Goal: Check status: Check status

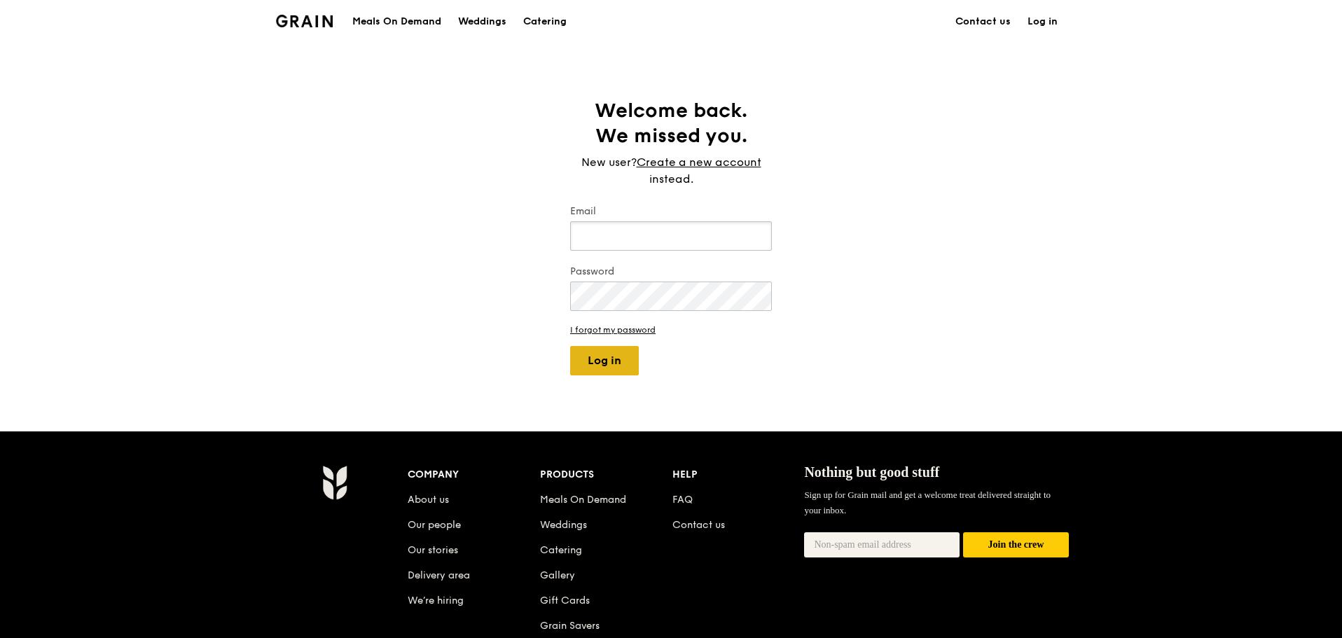
type input "[PERSON_NAME][EMAIL_ADDRESS][DOMAIN_NAME]"
click at [602, 352] on button "Log in" at bounding box center [604, 360] width 69 height 29
select select "100"
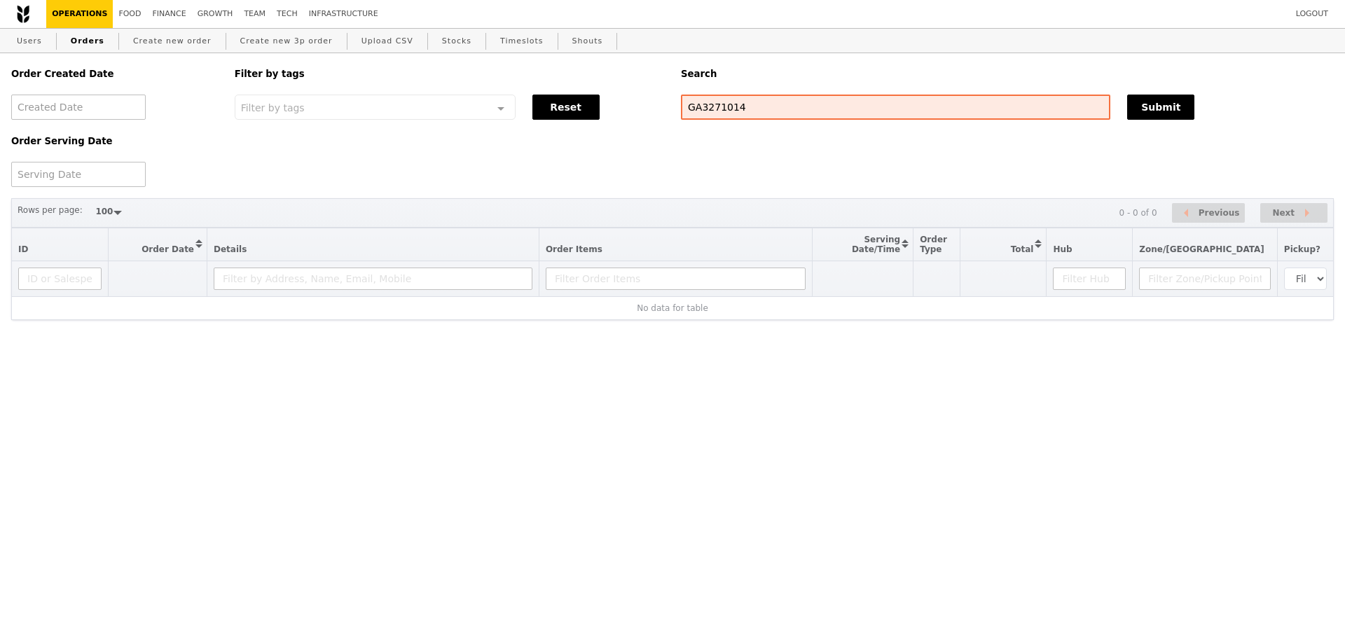
select select "100"
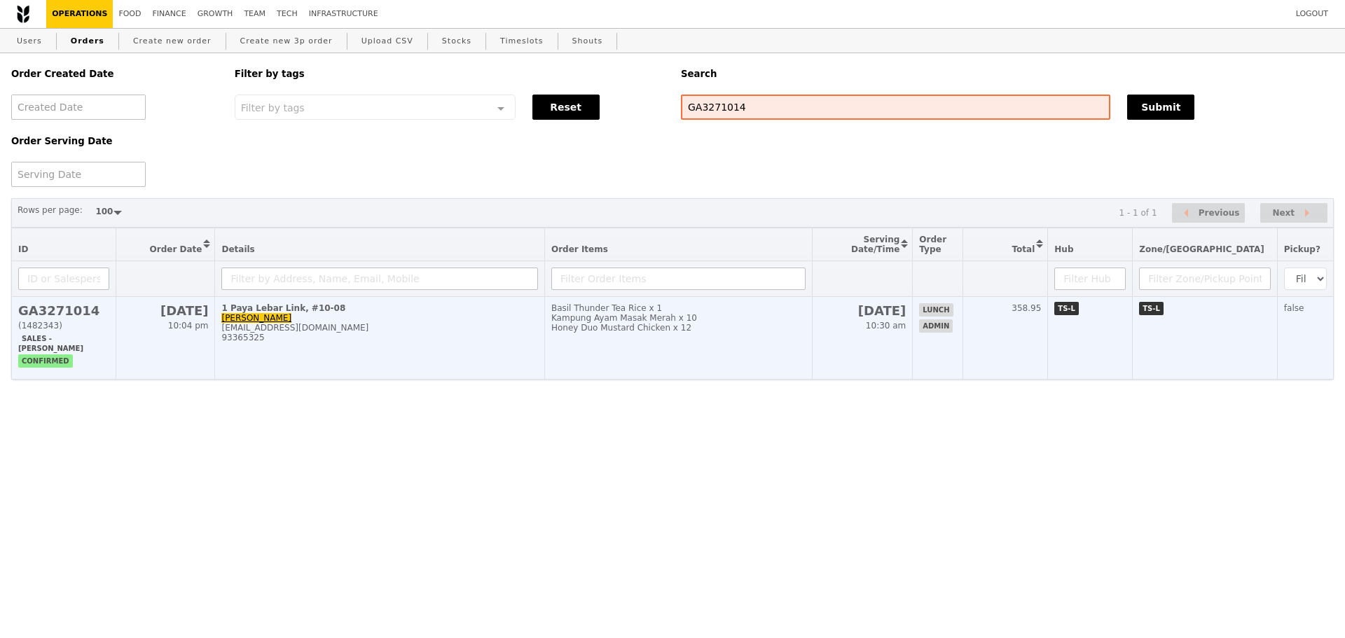
drag, startPoint x: 767, startPoint y: 325, endPoint x: 539, endPoint y: 321, distance: 228.3
click at [537, 313] on div "1 Paya Lebar Link, #10-08" at bounding box center [379, 308] width 316 height 10
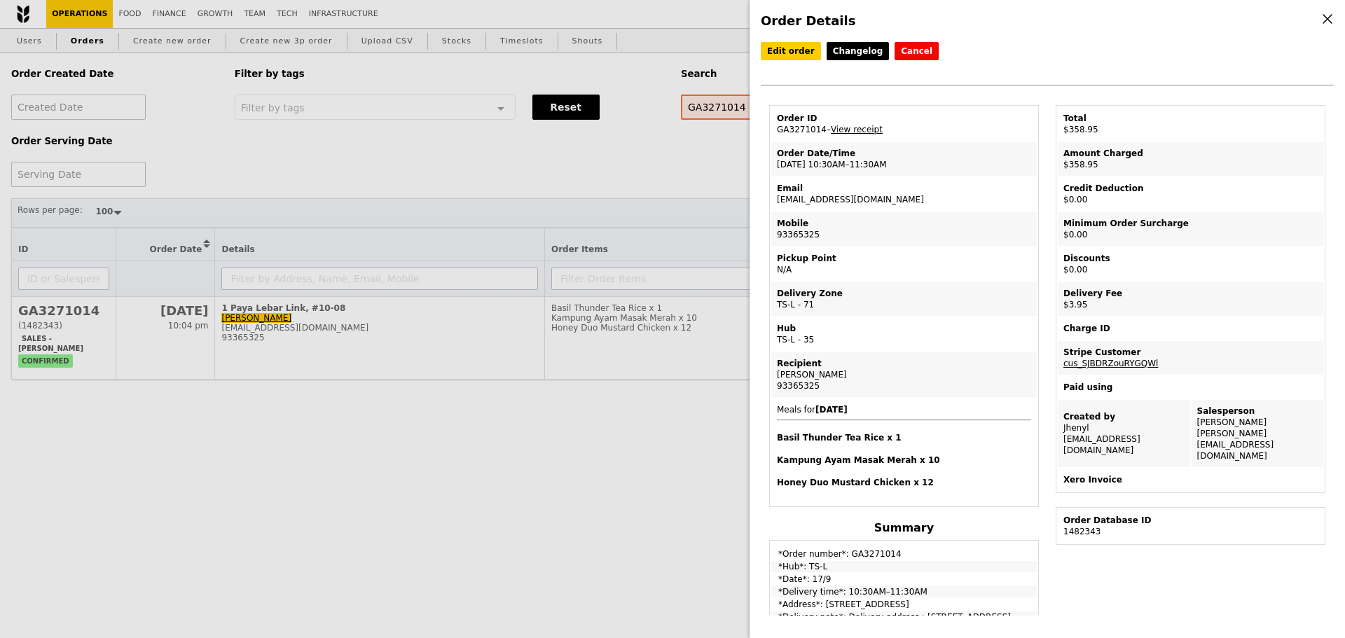
click at [841, 124] on div "Order ID" at bounding box center [904, 118] width 254 height 11
click at [840, 132] on link "View receipt" at bounding box center [857, 130] width 52 height 10
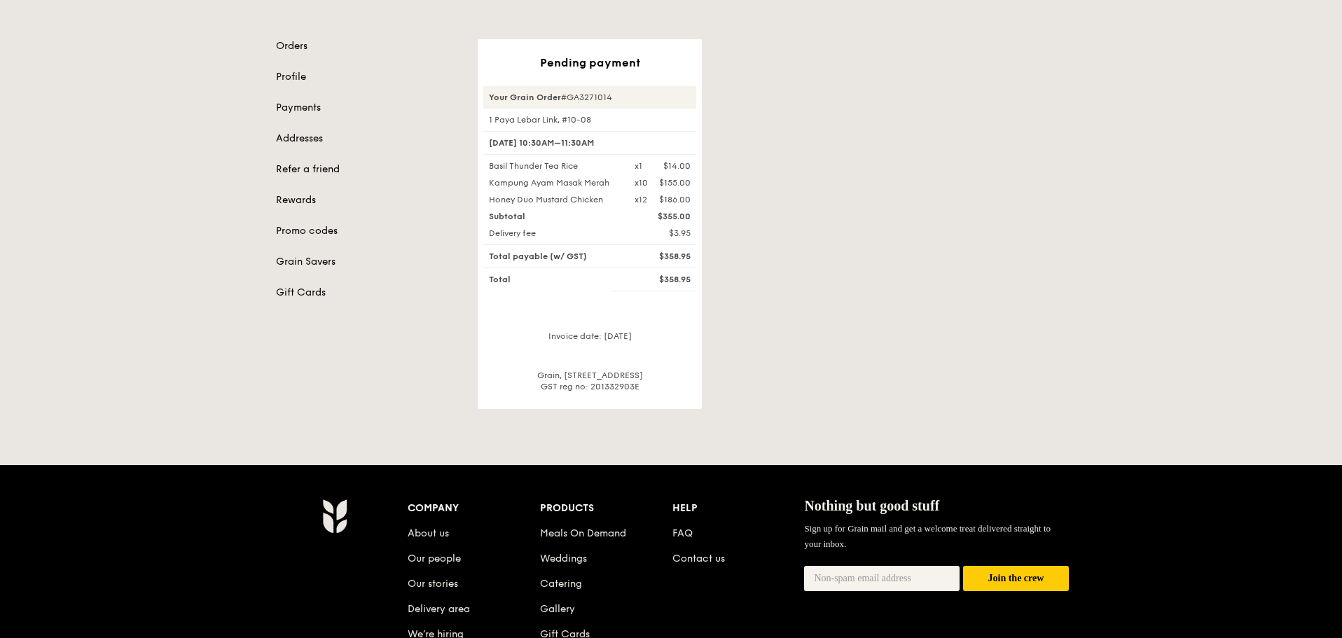
scroll to position [140, 0]
